Goal: Information Seeking & Learning: Check status

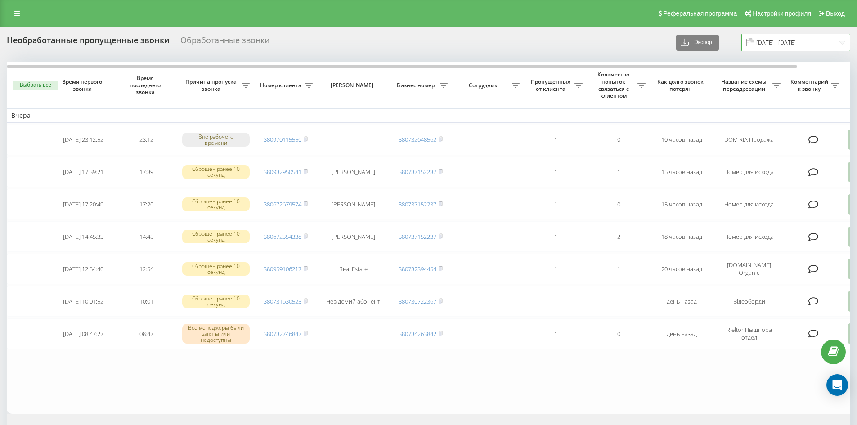
click at [840, 45] on input "[DATE] - [DATE]" at bounding box center [795, 43] width 109 height 18
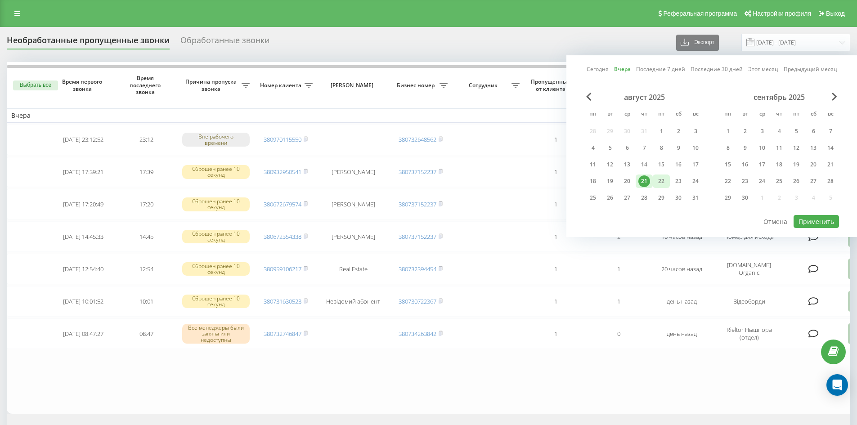
click at [666, 183] on div "22" at bounding box center [661, 181] width 12 height 12
click at [647, 181] on div "21" at bounding box center [644, 181] width 12 height 12
click at [800, 219] on button "Применить" at bounding box center [815, 221] width 45 height 13
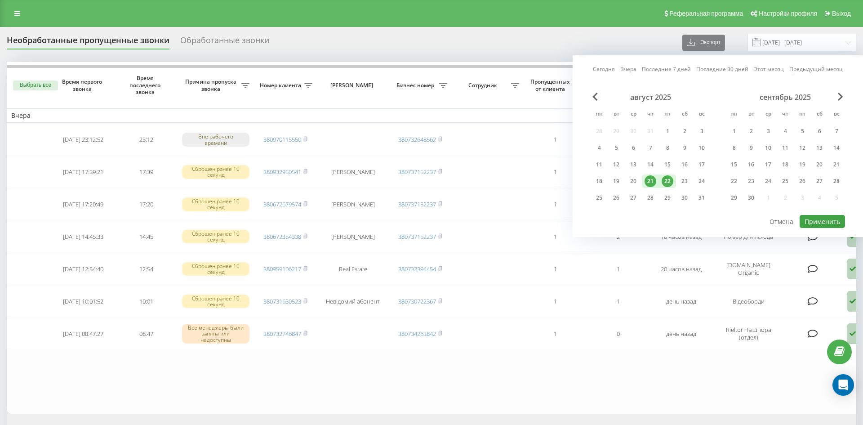
type input "21.08.2025 - 22.08.2025"
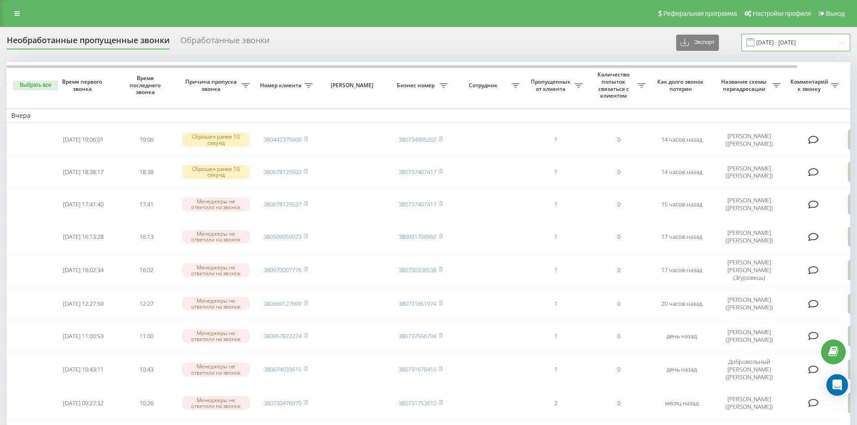
click at [839, 43] on input "[DATE] - [DATE]" at bounding box center [795, 43] width 109 height 18
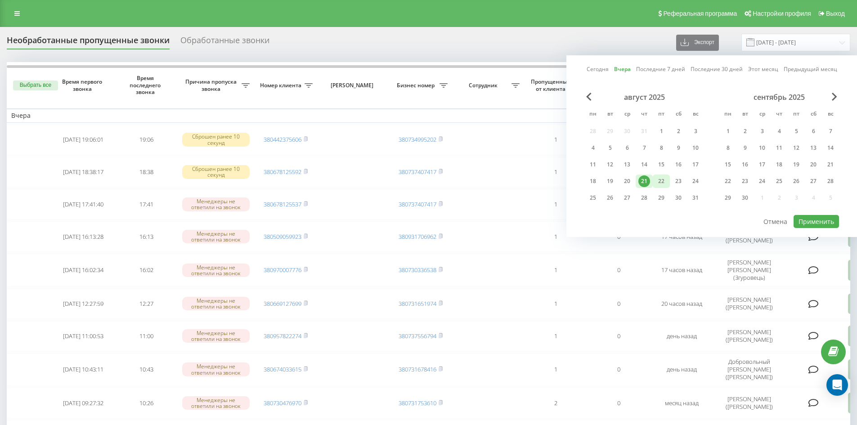
drag, startPoint x: 664, startPoint y: 180, endPoint x: 653, endPoint y: 181, distance: 10.9
click at [663, 180] on div "22" at bounding box center [661, 181] width 12 height 12
click at [648, 181] on div "21" at bounding box center [644, 181] width 12 height 12
click at [808, 221] on button "Применить" at bounding box center [815, 221] width 45 height 13
type input "21.08.2025 - 22.08.2025"
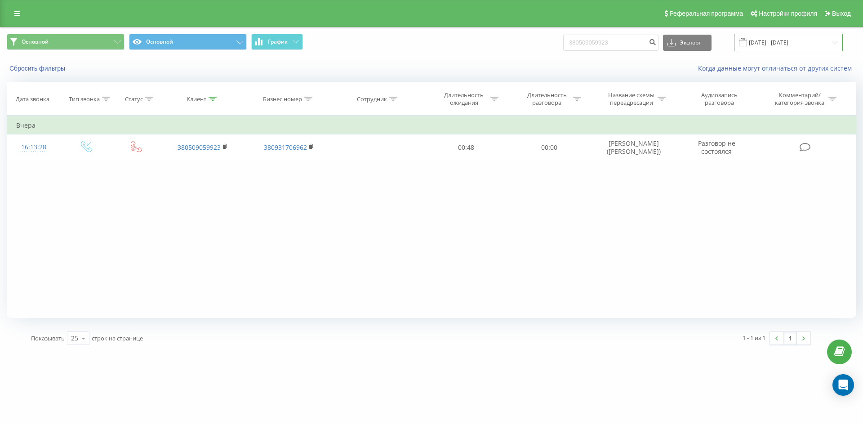
click at [835, 46] on input "21.05.2025 - 21.08.2025" at bounding box center [788, 43] width 109 height 18
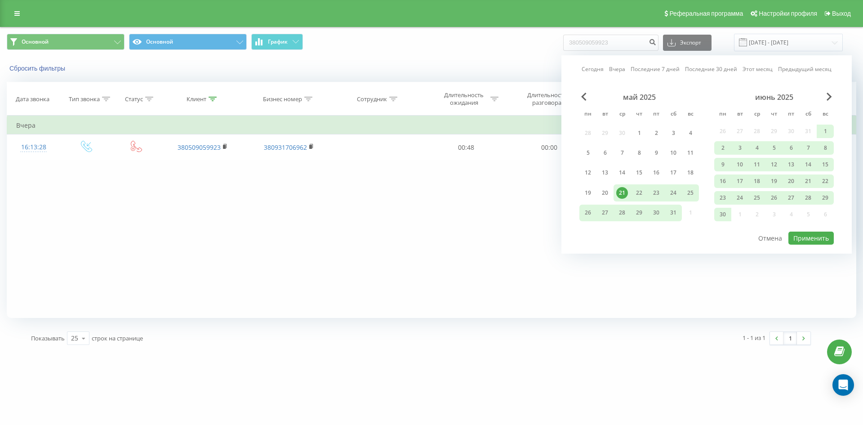
click at [833, 96] on div "июнь 2025" at bounding box center [775, 97] width 120 height 9
click at [829, 95] on span "Next Month" at bounding box center [829, 97] width 5 height 8
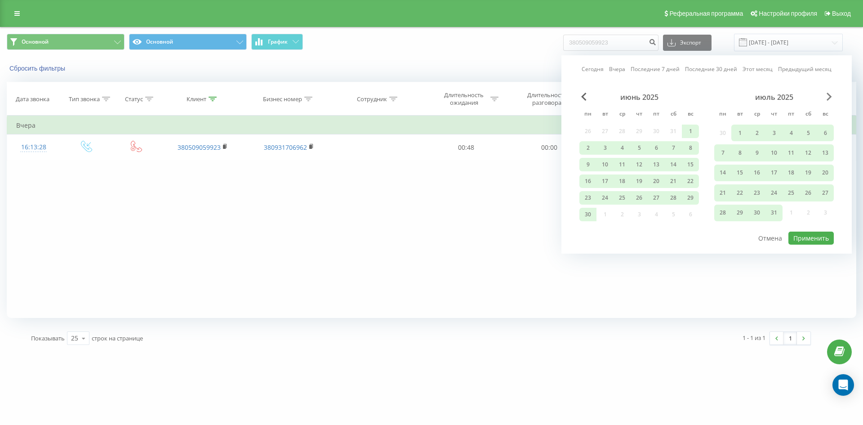
click at [829, 95] on span "Next Month" at bounding box center [829, 97] width 5 height 8
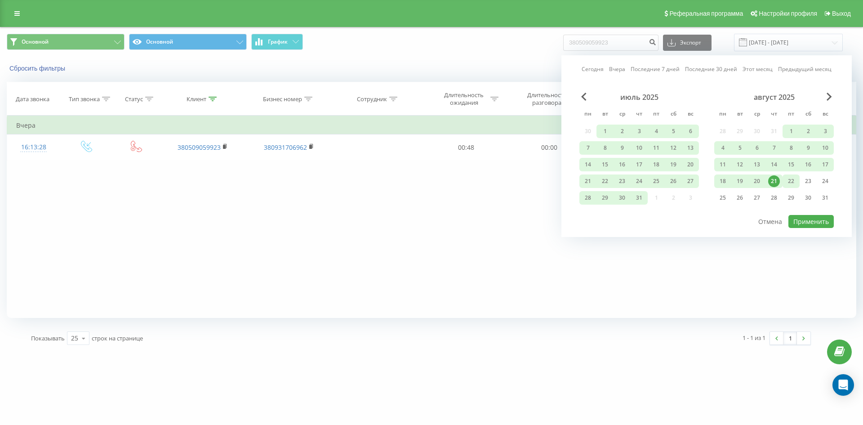
click at [795, 181] on div "22" at bounding box center [792, 181] width 12 height 12
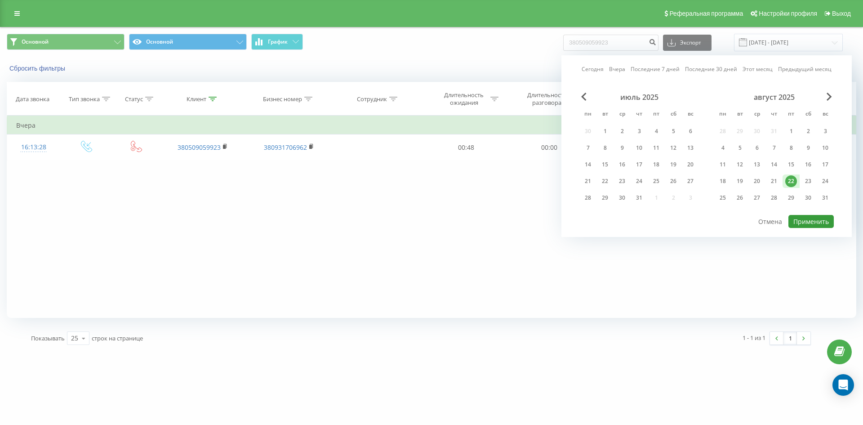
click at [814, 220] on button "Применить" at bounding box center [811, 221] width 45 height 13
type input "22.08.2025 - 22.08.2025"
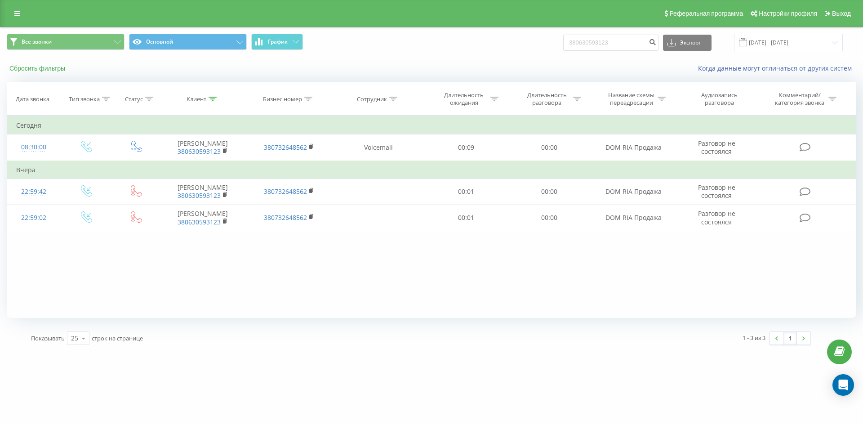
click at [32, 68] on button "Сбросить фильтры" at bounding box center [38, 68] width 63 height 8
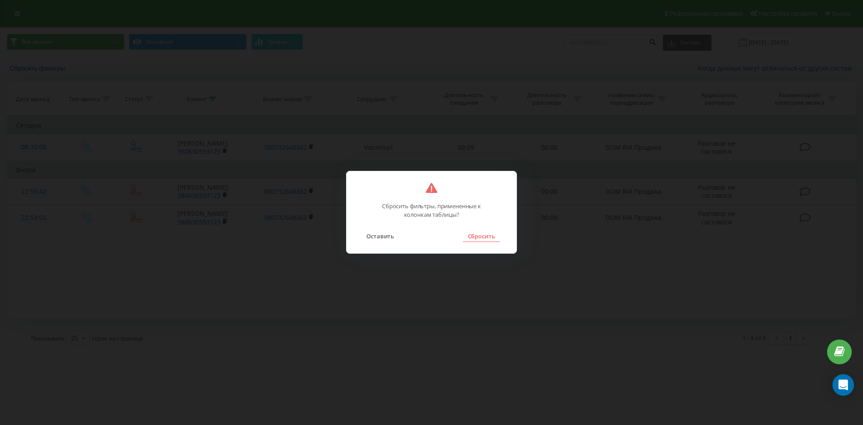
click at [478, 236] on button "Сбросить" at bounding box center [481, 236] width 36 height 12
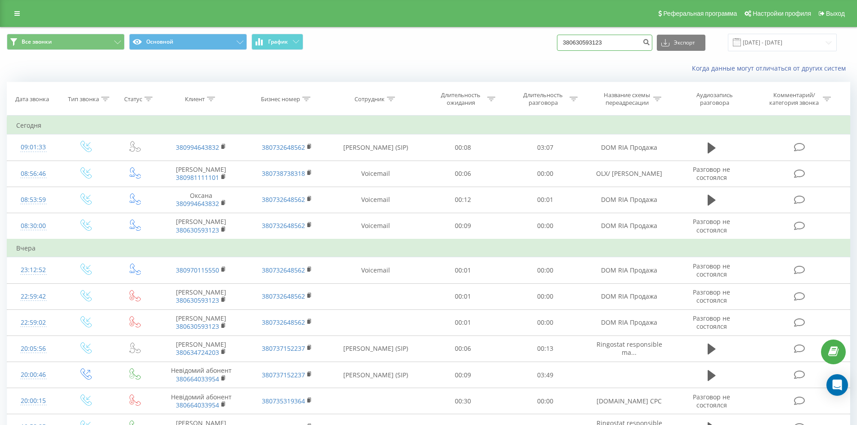
click at [627, 39] on input "380630593123" at bounding box center [604, 43] width 95 height 16
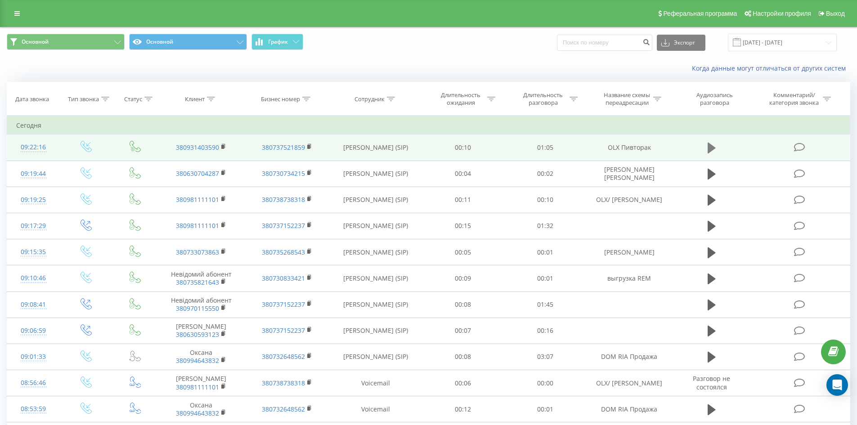
click at [708, 149] on icon at bounding box center [711, 148] width 8 height 11
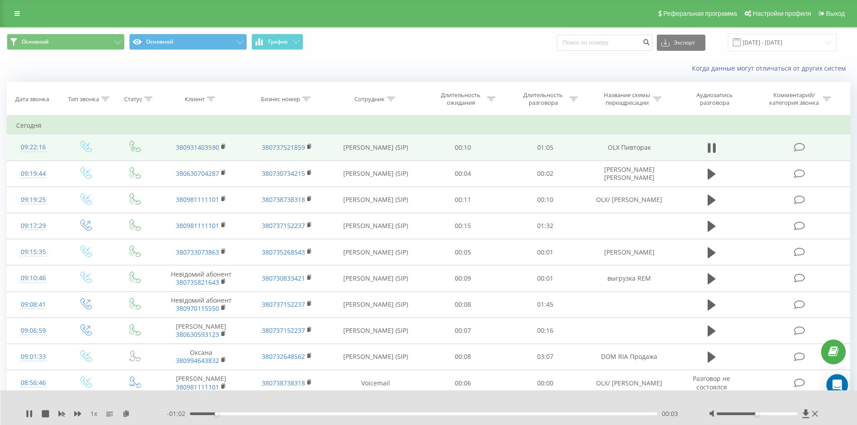
click at [375, 413] on div "00:03" at bounding box center [424, 413] width 468 height 3
click at [457, 415] on div "00:27" at bounding box center [424, 413] width 468 height 3
click at [505, 414] on div "00:44" at bounding box center [424, 413] width 468 height 3
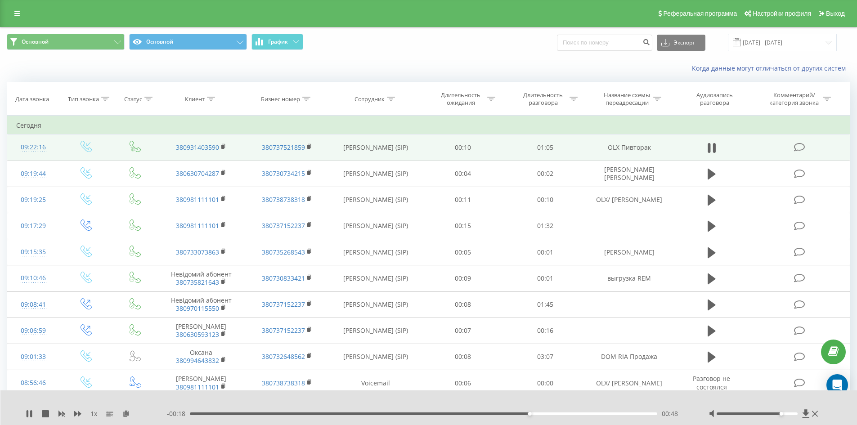
click at [783, 414] on div at bounding box center [756, 413] width 81 height 3
click at [31, 413] on icon at bounding box center [31, 413] width 2 height 7
drag, startPoint x: 654, startPoint y: 148, endPoint x: 606, endPoint y: 148, distance: 48.1
click at [606, 148] on td "OLX Пивторак" at bounding box center [628, 147] width 85 height 26
copy td "OLX Пивторак"
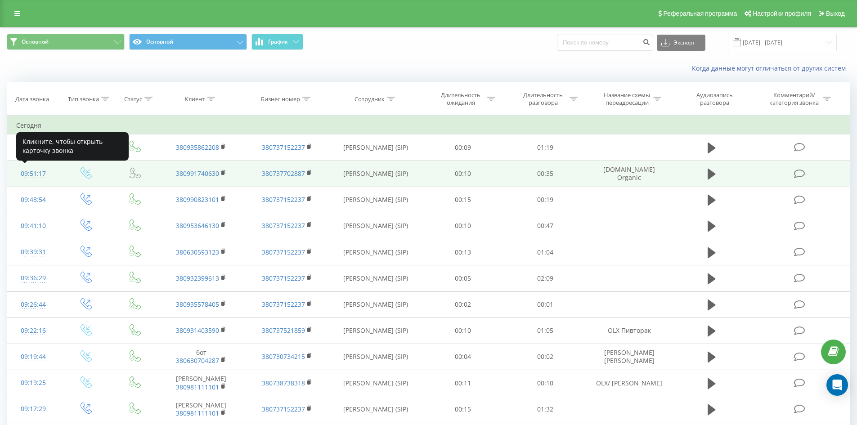
click at [30, 175] on div "09:51:17" at bounding box center [33, 174] width 35 height 18
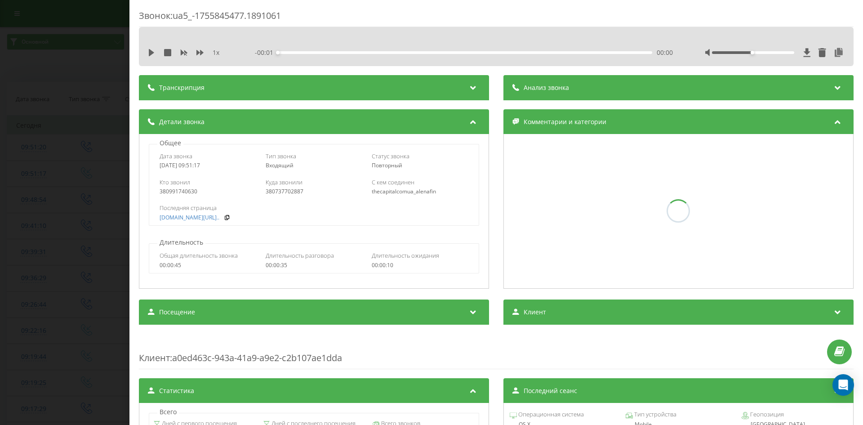
click at [42, 166] on div "Звонок : ua5_-1755845477.1891061 1 x - 00:01 00:00 00:00 Транскрипция Для анали…" at bounding box center [431, 212] width 863 height 425
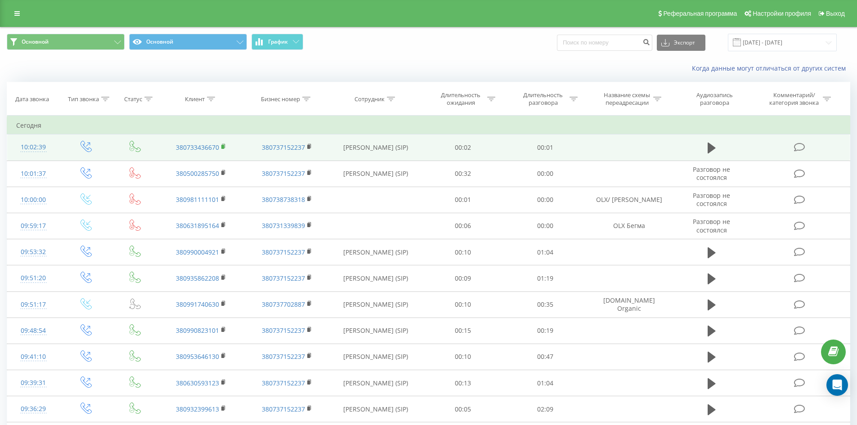
click at [222, 148] on rect at bounding box center [222, 147] width 3 height 4
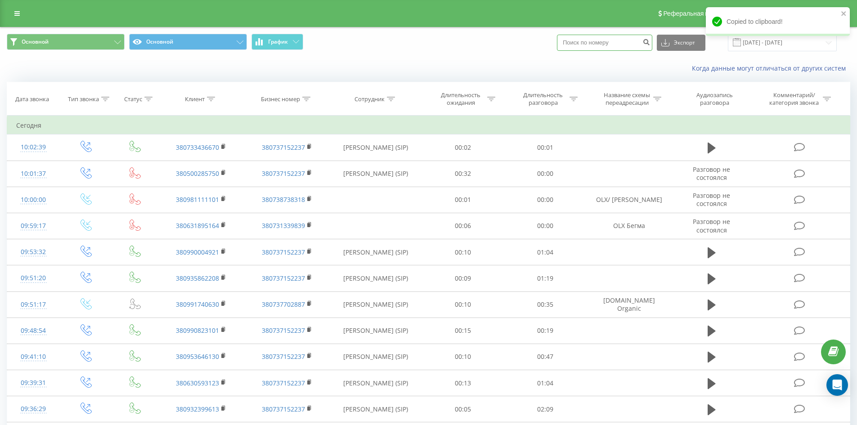
click at [609, 49] on input at bounding box center [604, 43] width 95 height 16
paste input "380733436670"
type input "380733436670"
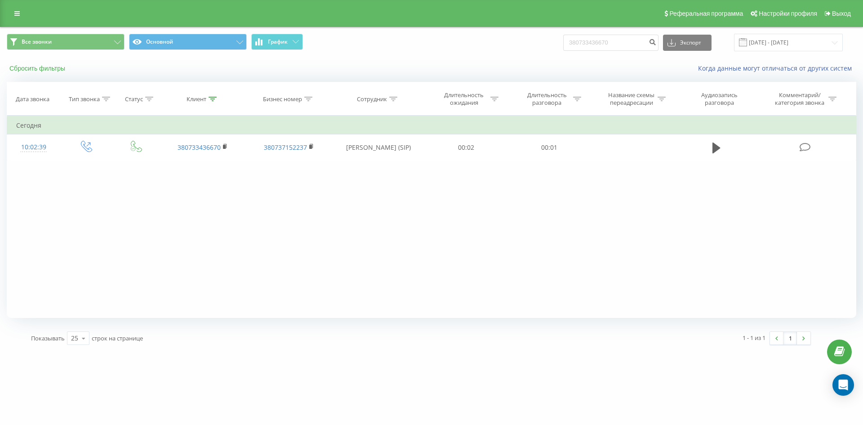
click at [49, 66] on button "Сбросить фильтры" at bounding box center [38, 68] width 63 height 8
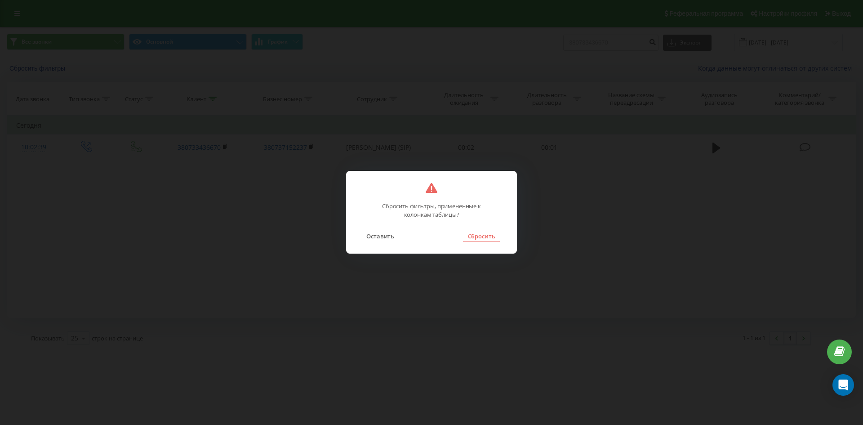
click at [474, 232] on button "Сбросить" at bounding box center [481, 236] width 36 height 12
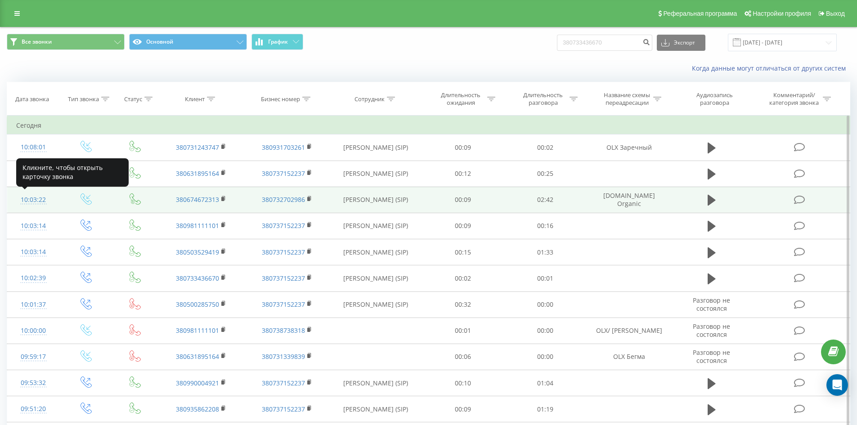
click at [36, 199] on div "10:03:22" at bounding box center [33, 200] width 35 height 18
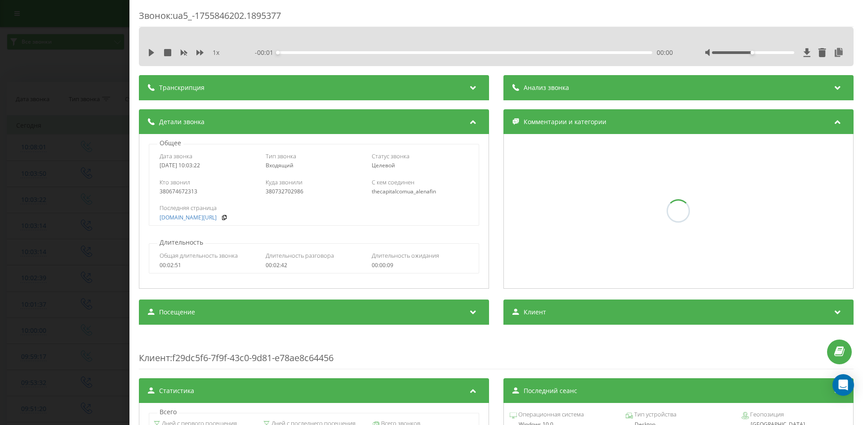
click at [56, 161] on div "Звонок : ua5_-1755846202.1895377 1 x - 00:01 00:00 00:00 Транскрипция Для анали…" at bounding box center [431, 212] width 863 height 425
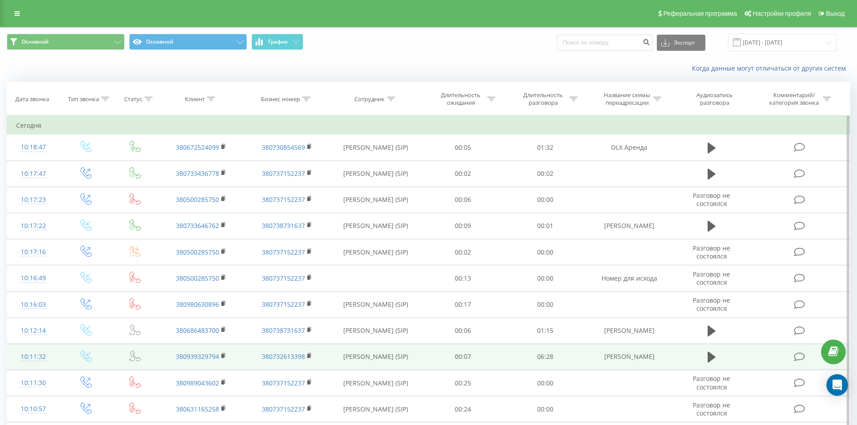
drag, startPoint x: 662, startPoint y: 357, endPoint x: 601, endPoint y: 362, distance: 61.8
click at [601, 362] on td "Rieltor Тарасенко" at bounding box center [628, 357] width 85 height 26
copy td "Rieltor Тарасенко"
click at [709, 360] on icon at bounding box center [711, 357] width 8 height 11
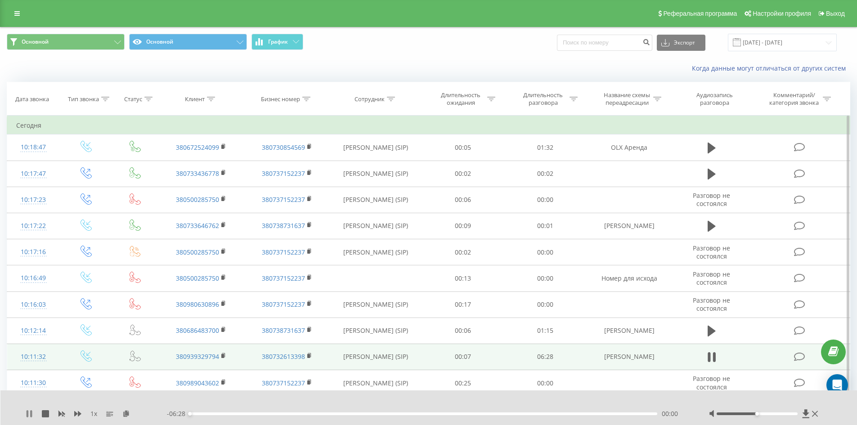
click at [27, 415] on icon at bounding box center [28, 413] width 2 height 7
click at [122, 414] on icon at bounding box center [126, 413] width 8 height 6
click at [709, 359] on icon at bounding box center [711, 357] width 8 height 11
click at [793, 411] on div at bounding box center [765, 413] width 112 height 9
click at [790, 414] on div at bounding box center [756, 413] width 81 height 3
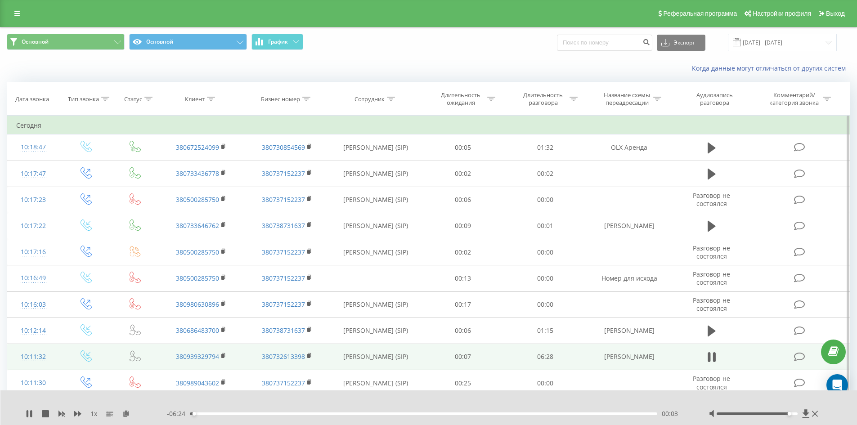
click at [283, 412] on div "00:03" at bounding box center [424, 413] width 468 height 3
click at [324, 415] on div "01:20" at bounding box center [424, 413] width 468 height 3
click at [28, 414] on icon at bounding box center [28, 413] width 2 height 7
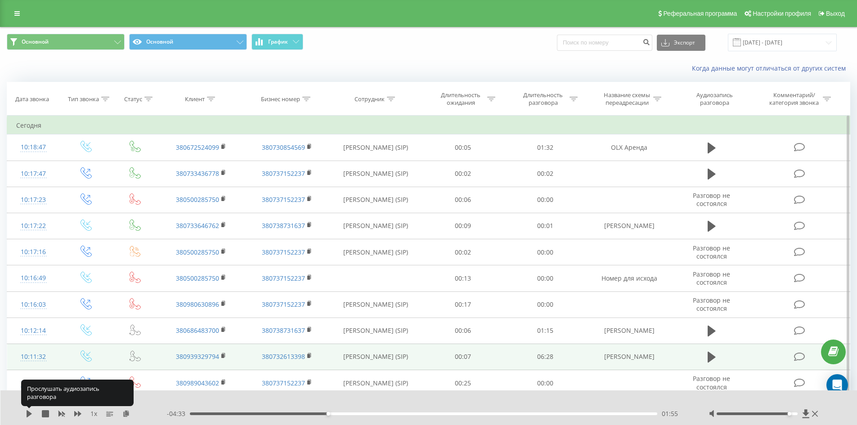
click at [28, 414] on icon at bounding box center [29, 413] width 5 height 7
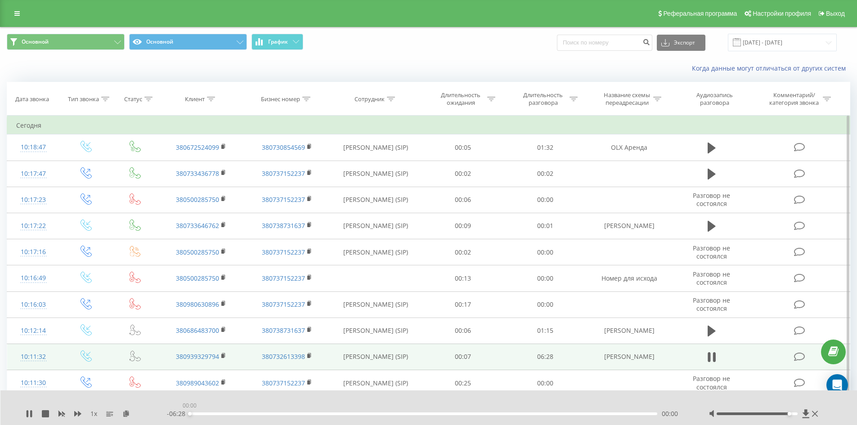
click at [366, 413] on div "00:00" at bounding box center [424, 413] width 468 height 3
click at [395, 413] on div "02:50" at bounding box center [424, 413] width 468 height 3
click at [413, 413] on div "03:06" at bounding box center [424, 413] width 468 height 3
click at [436, 413] on div "03:08" at bounding box center [424, 413] width 468 height 3
click at [456, 413] on div "03:42" at bounding box center [424, 413] width 468 height 3
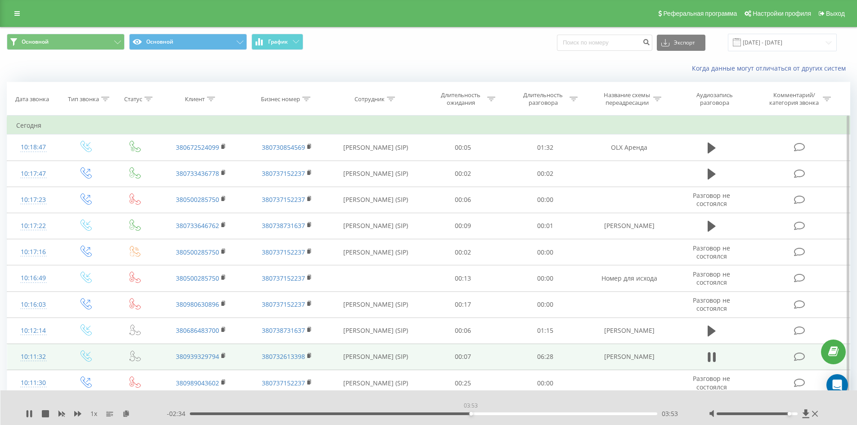
click at [470, 415] on div "03:53" at bounding box center [424, 413] width 468 height 3
click at [488, 414] on div "04:08" at bounding box center [424, 413] width 468 height 3
click at [27, 415] on icon at bounding box center [28, 413] width 2 height 7
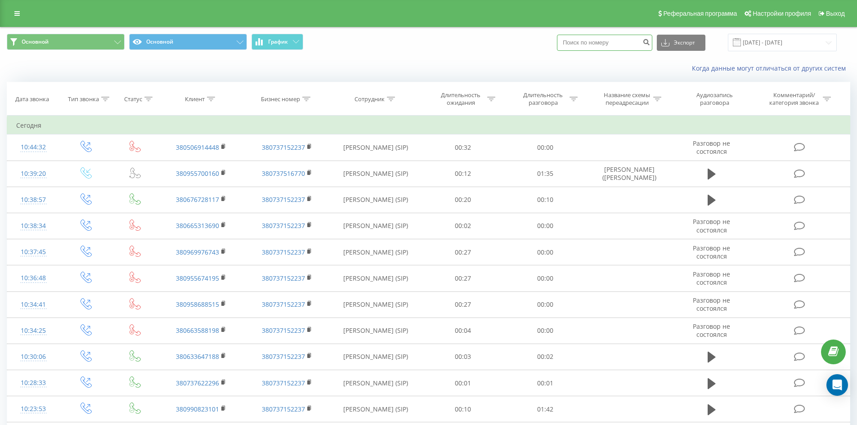
click at [594, 40] on input at bounding box center [604, 43] width 95 height 16
paste input "380731243747"
type input "380731243747"
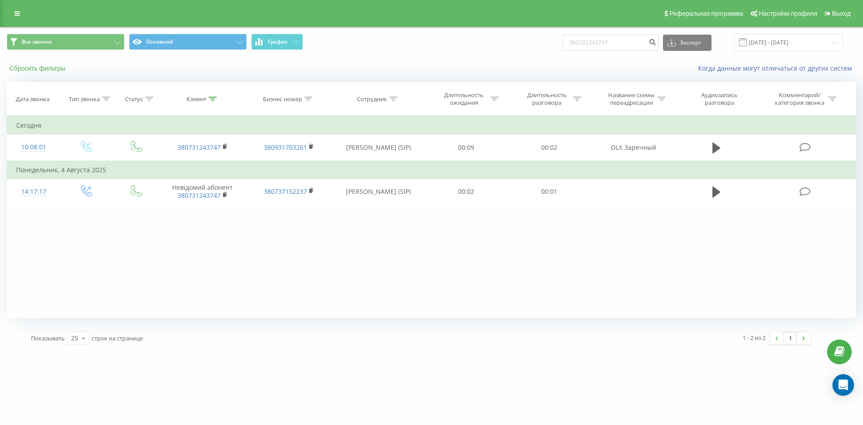
click at [55, 71] on button "Сбросить фильтры" at bounding box center [38, 68] width 63 height 8
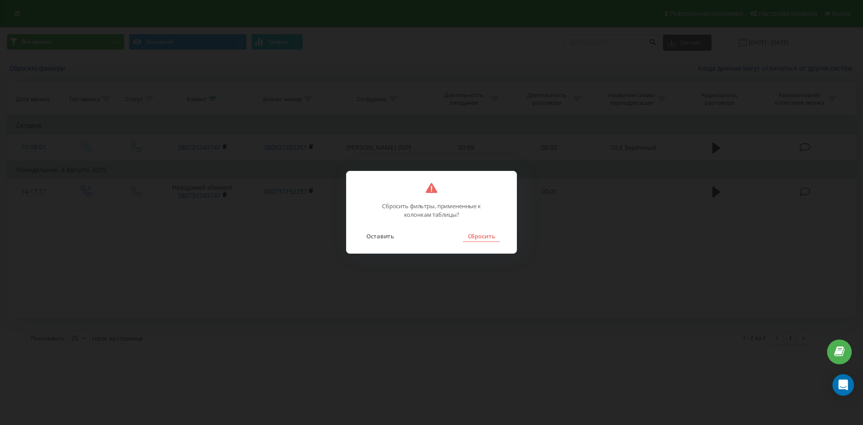
click at [484, 235] on button "Сбросить" at bounding box center [481, 236] width 36 height 12
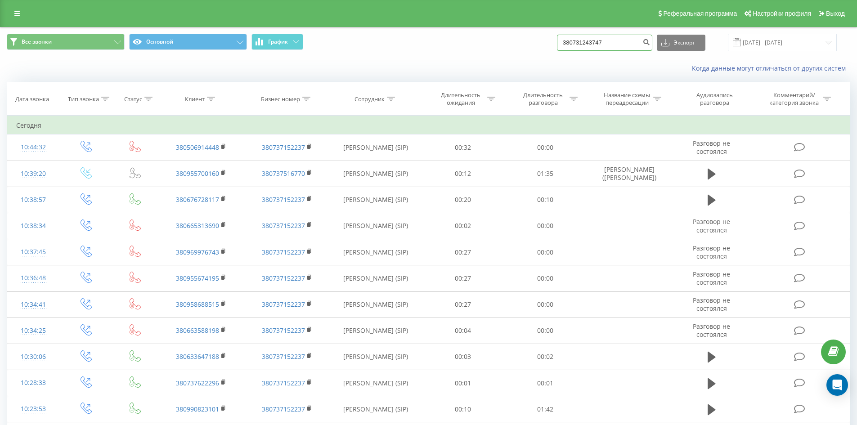
click at [621, 44] on input "380731243747" at bounding box center [604, 43] width 95 height 16
paste input "380667750384"
type input "380667750384"
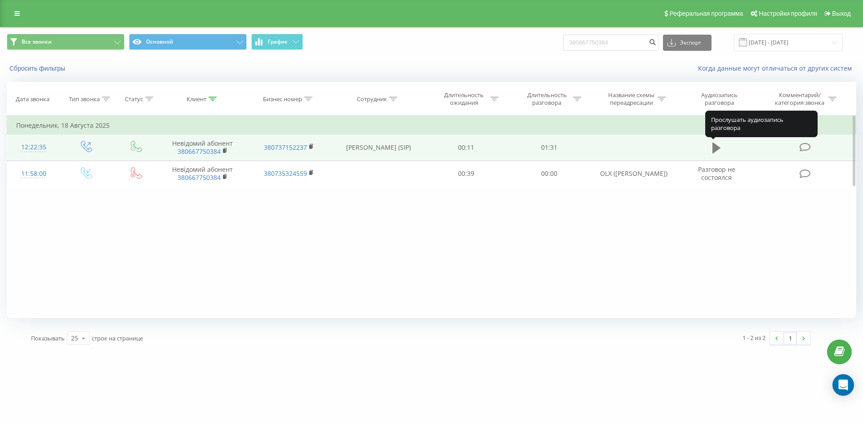
click at [715, 147] on icon at bounding box center [717, 148] width 8 height 11
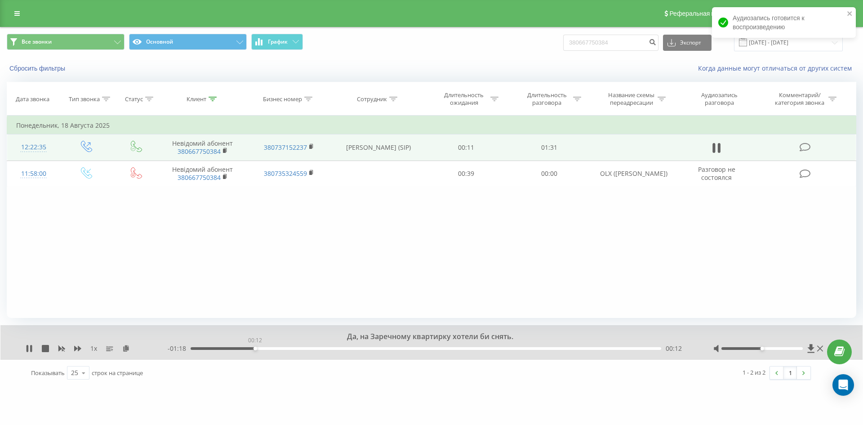
click at [255, 348] on div "00:12" at bounding box center [426, 348] width 471 height 3
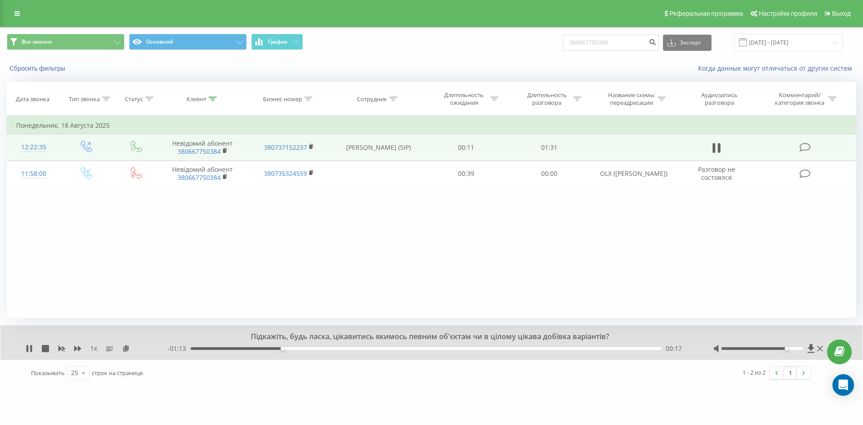
click at [785, 348] on div at bounding box center [763, 348] width 82 height 3
click at [354, 348] on div "00:31" at bounding box center [426, 348] width 471 height 3
click at [404, 349] on div "00:33" at bounding box center [426, 348] width 471 height 3
click at [439, 349] on div "00:42" at bounding box center [426, 348] width 471 height 3
drag, startPoint x: 471, startPoint y: 349, endPoint x: 477, endPoint y: 349, distance: 5.8
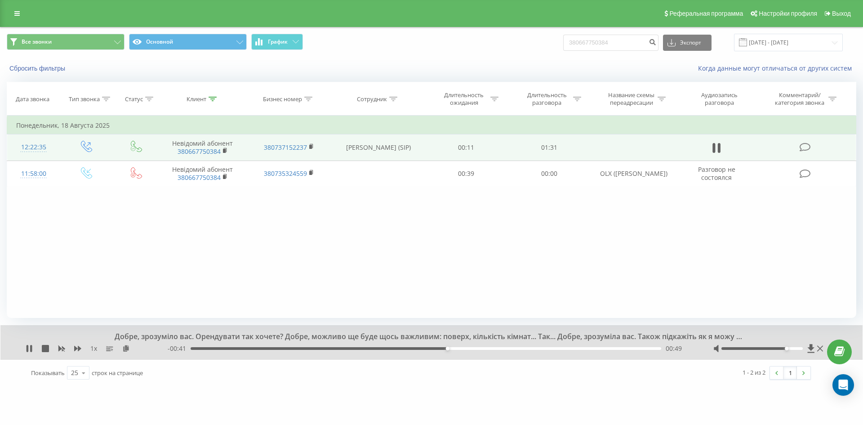
click at [473, 349] on div "00:49" at bounding box center [426, 348] width 471 height 3
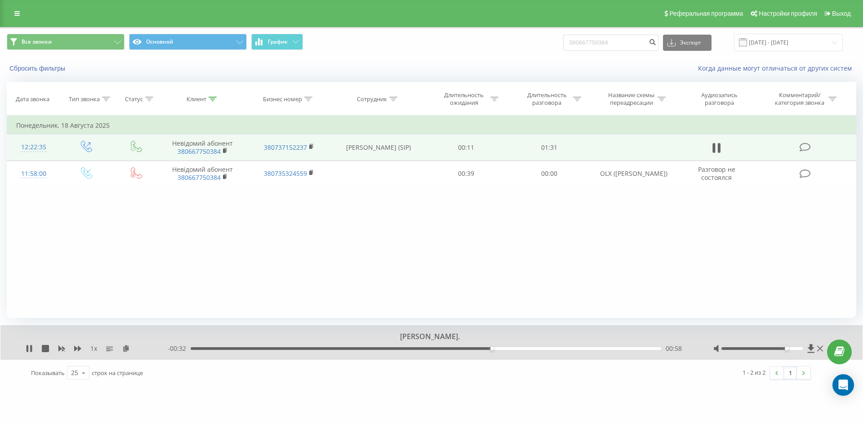
click at [516, 348] on div "00:58" at bounding box center [426, 348] width 471 height 3
click at [295, 347] on div "01:14" at bounding box center [426, 348] width 471 height 3
click at [261, 349] on div "00:21" at bounding box center [426, 348] width 471 height 3
click at [234, 348] on div "00:14" at bounding box center [426, 348] width 471 height 3
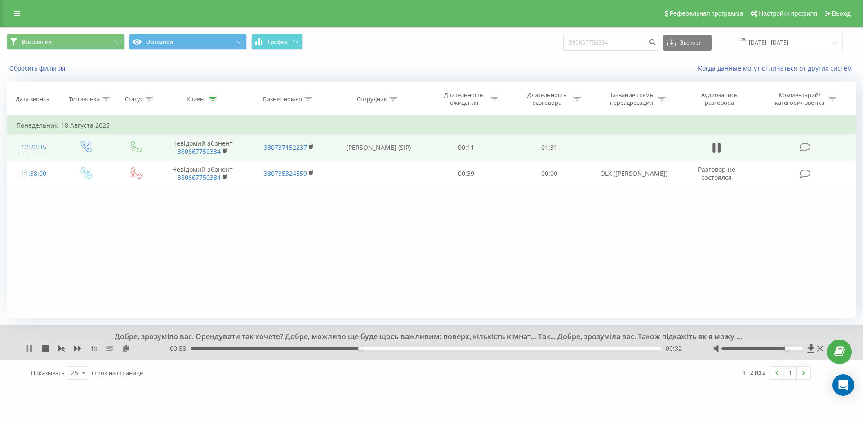
click at [30, 349] on icon at bounding box center [29, 348] width 7 height 7
click at [46, 67] on button "Сбросить фильтры" at bounding box center [38, 68] width 63 height 8
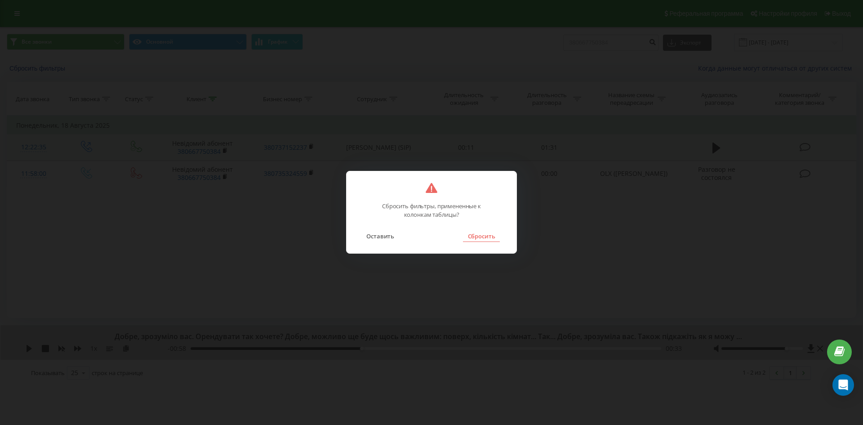
click at [474, 239] on button "Сбросить" at bounding box center [481, 236] width 36 height 12
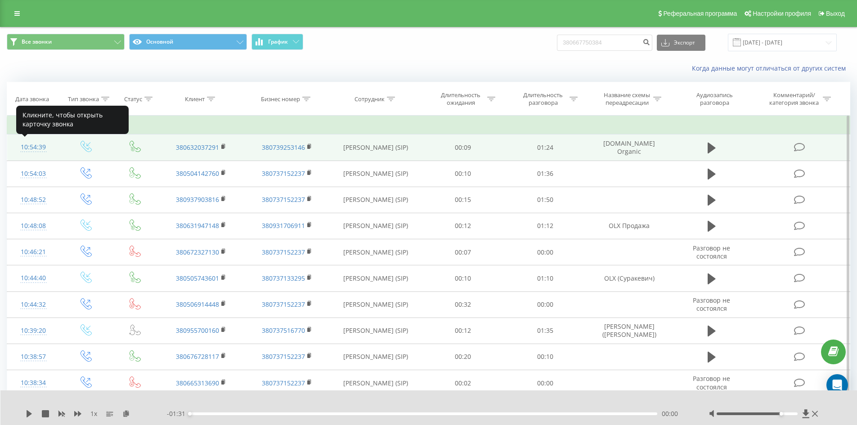
click at [31, 150] on div "10:54:39" at bounding box center [33, 147] width 35 height 18
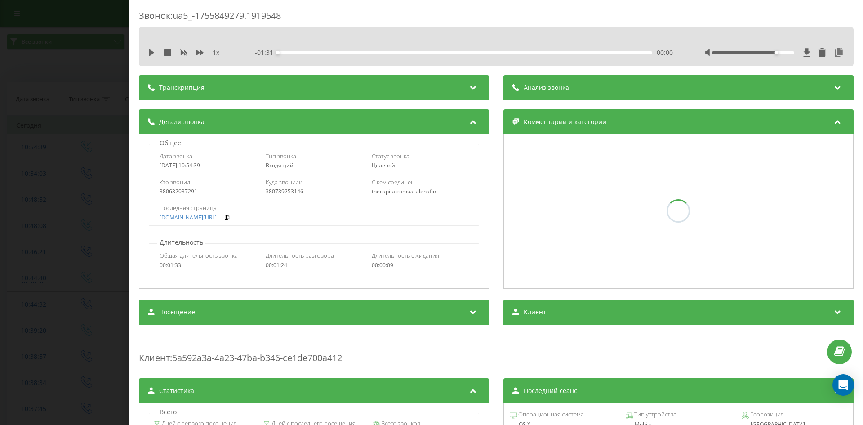
click at [95, 181] on div "Звонок : ua5_-1755849279.1919548 1 x - 01:31 00:00 00:00 Транскрипция Для анали…" at bounding box center [431, 212] width 863 height 425
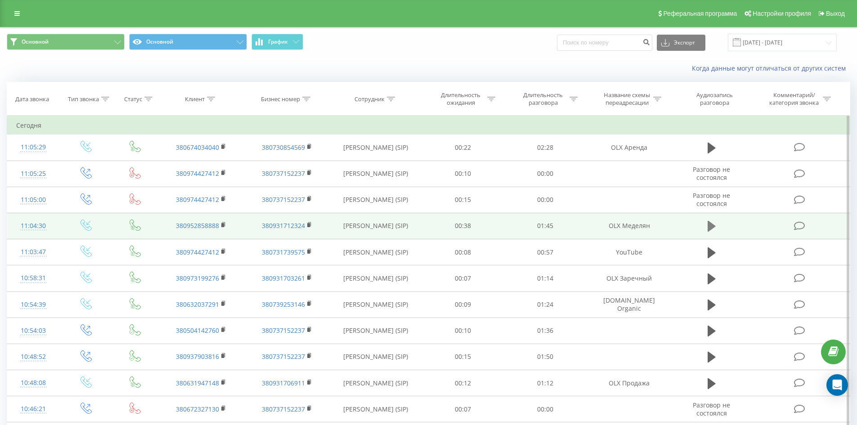
click at [711, 226] on icon at bounding box center [711, 226] width 8 height 11
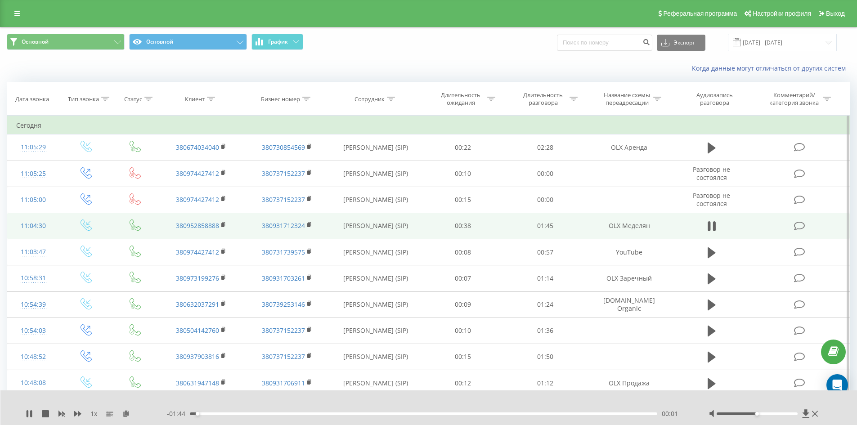
click at [216, 414] on div "00:01" at bounding box center [424, 413] width 468 height 3
click at [255, 413] on div "00:06" at bounding box center [424, 413] width 468 height 3
click at [286, 414] on div "00:17" at bounding box center [424, 413] width 468 height 3
click at [309, 414] on div "00:23" at bounding box center [424, 413] width 468 height 3
click at [296, 413] on div "00:28" at bounding box center [424, 413] width 468 height 3
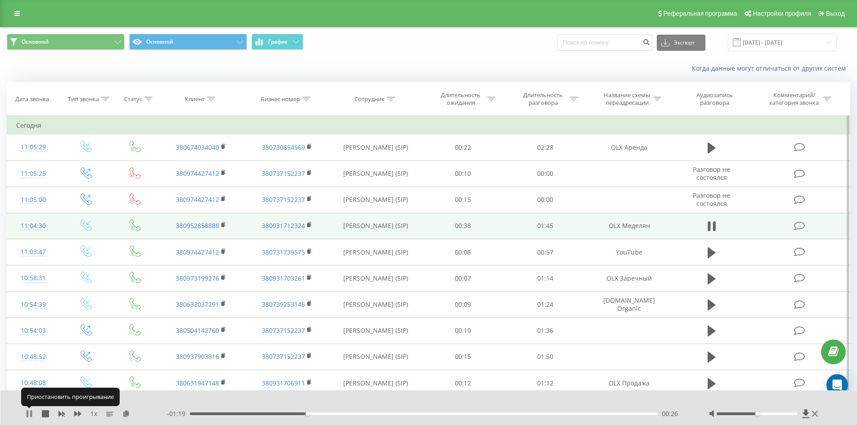
click at [31, 415] on icon at bounding box center [31, 413] width 2 height 7
click at [712, 228] on icon at bounding box center [711, 226] width 8 height 11
click at [227, 414] on div "00:29" at bounding box center [424, 413] width 468 height 3
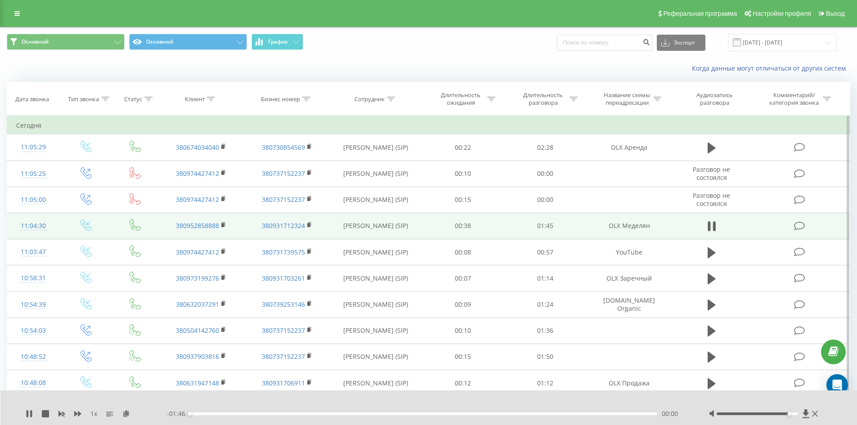
click at [788, 413] on div at bounding box center [756, 413] width 81 height 3
click at [346, 415] on div "00:32" at bounding box center [424, 413] width 468 height 3
drag, startPoint x: 359, startPoint y: 414, endPoint x: 371, endPoint y: 414, distance: 12.1
click at [361, 414] on div "00:36" at bounding box center [424, 413] width 468 height 3
click at [376, 414] on div "00:39" at bounding box center [424, 413] width 468 height 3
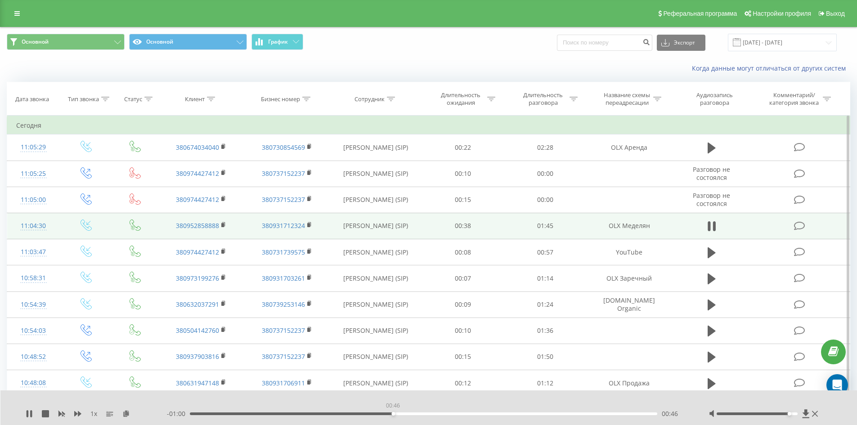
click at [393, 414] on div "00:46" at bounding box center [424, 413] width 468 height 3
click at [407, 414] on div "00:49" at bounding box center [424, 413] width 468 height 3
click at [427, 414] on div "00:50" at bounding box center [424, 413] width 468 height 3
click at [447, 414] on div "00:54" at bounding box center [424, 413] width 468 height 3
click at [470, 414] on div "00:59" at bounding box center [424, 413] width 468 height 3
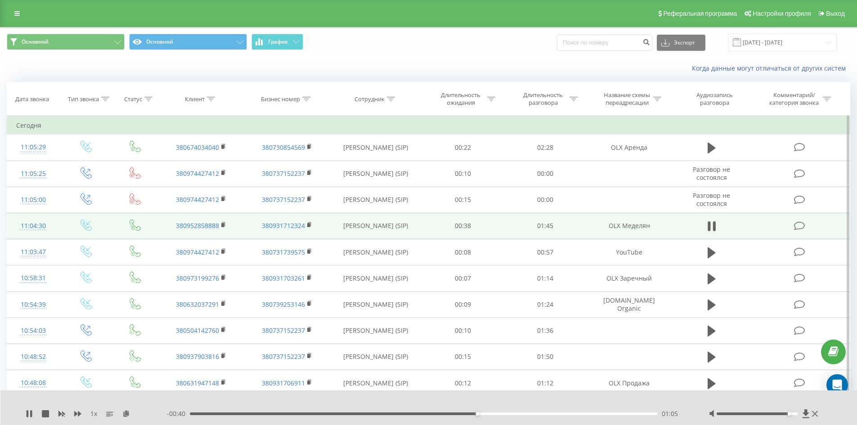
click at [498, 413] on div "01:05" at bounding box center [424, 413] width 468 height 3
click at [515, 414] on div "01:14" at bounding box center [424, 413] width 468 height 3
click at [533, 414] on div "01:15" at bounding box center [424, 413] width 468 height 3
click at [549, 414] on div "01:18" at bounding box center [424, 413] width 468 height 3
click at [563, 414] on div "01:22" at bounding box center [424, 413] width 468 height 3
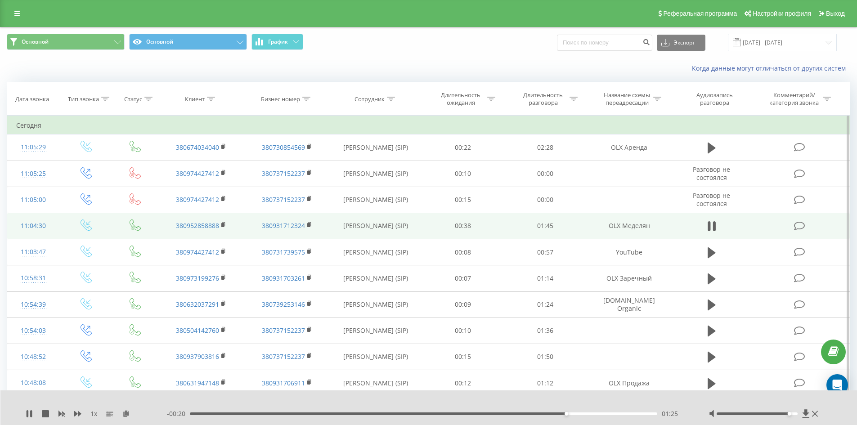
click at [579, 413] on div "01:25" at bounding box center [424, 413] width 468 height 3
drag, startPoint x: 592, startPoint y: 414, endPoint x: 598, endPoint y: 415, distance: 6.4
click at [595, 415] on div "01:31" at bounding box center [424, 413] width 468 height 3
click at [31, 414] on icon at bounding box center [31, 413] width 2 height 7
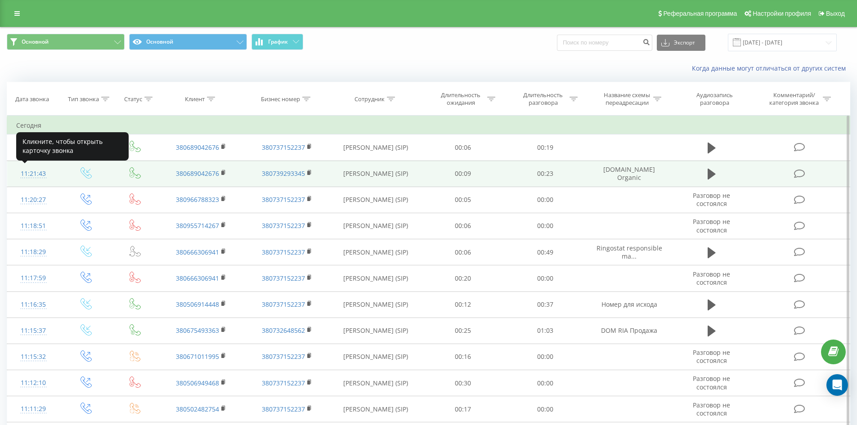
click at [35, 175] on div "11:21:43" at bounding box center [33, 174] width 35 height 18
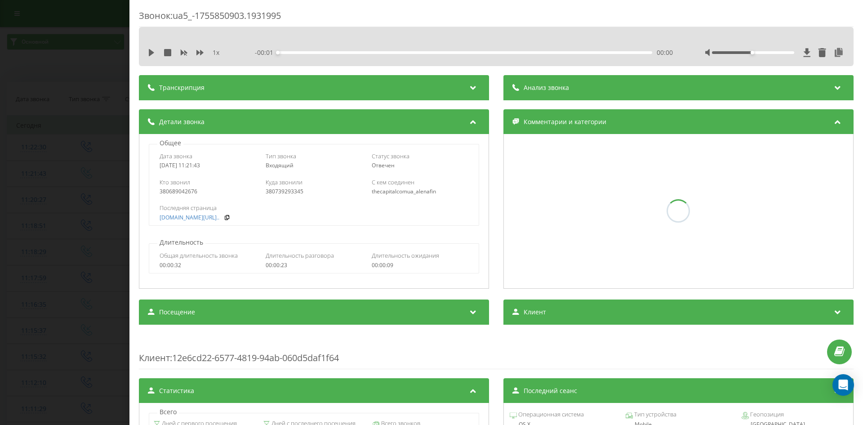
click at [90, 200] on div "Звонок : ua5_-1755850903.1931995 1 x - 00:01 00:00 00:00 Транскрипция Для анали…" at bounding box center [431, 212] width 863 height 425
